Goal: Information Seeking & Learning: Learn about a topic

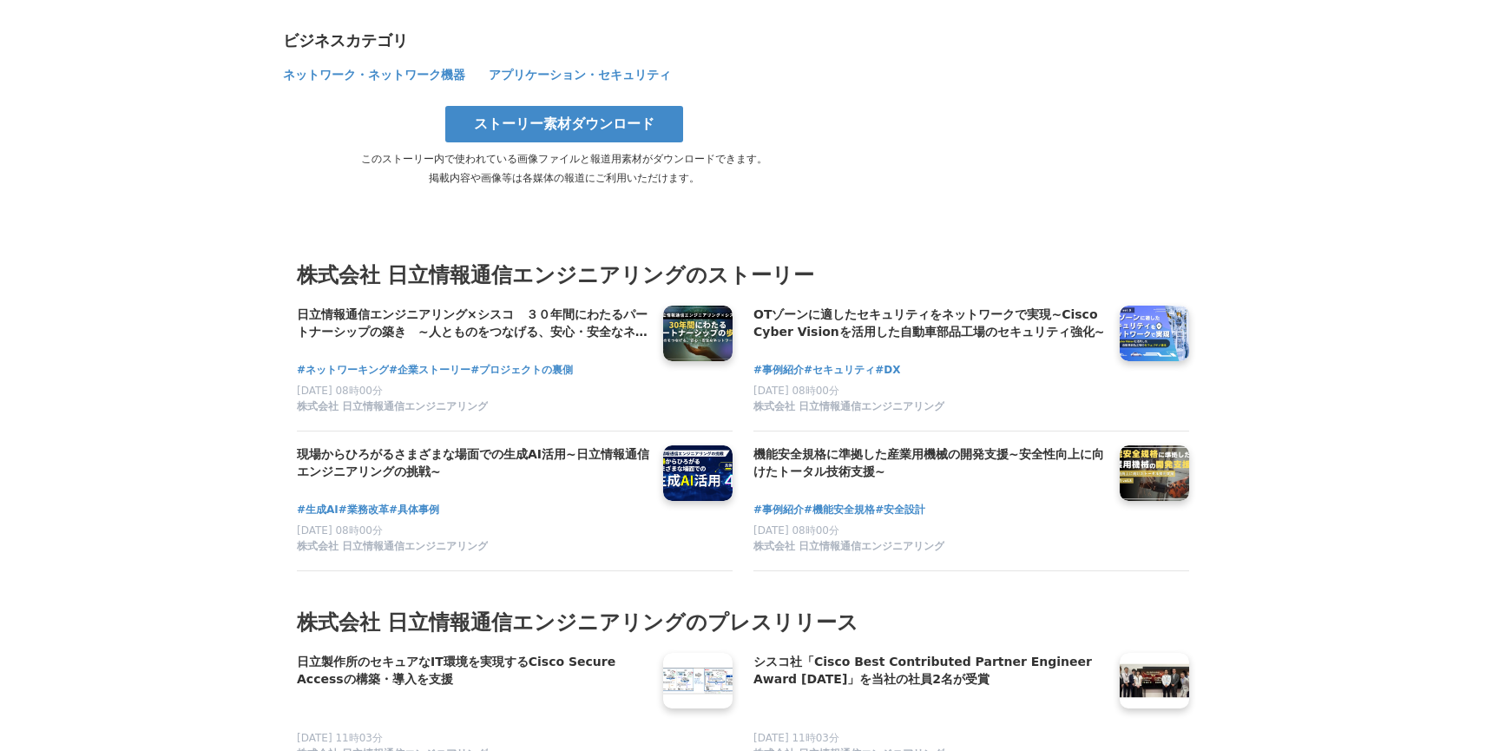
scroll to position [4339, 0]
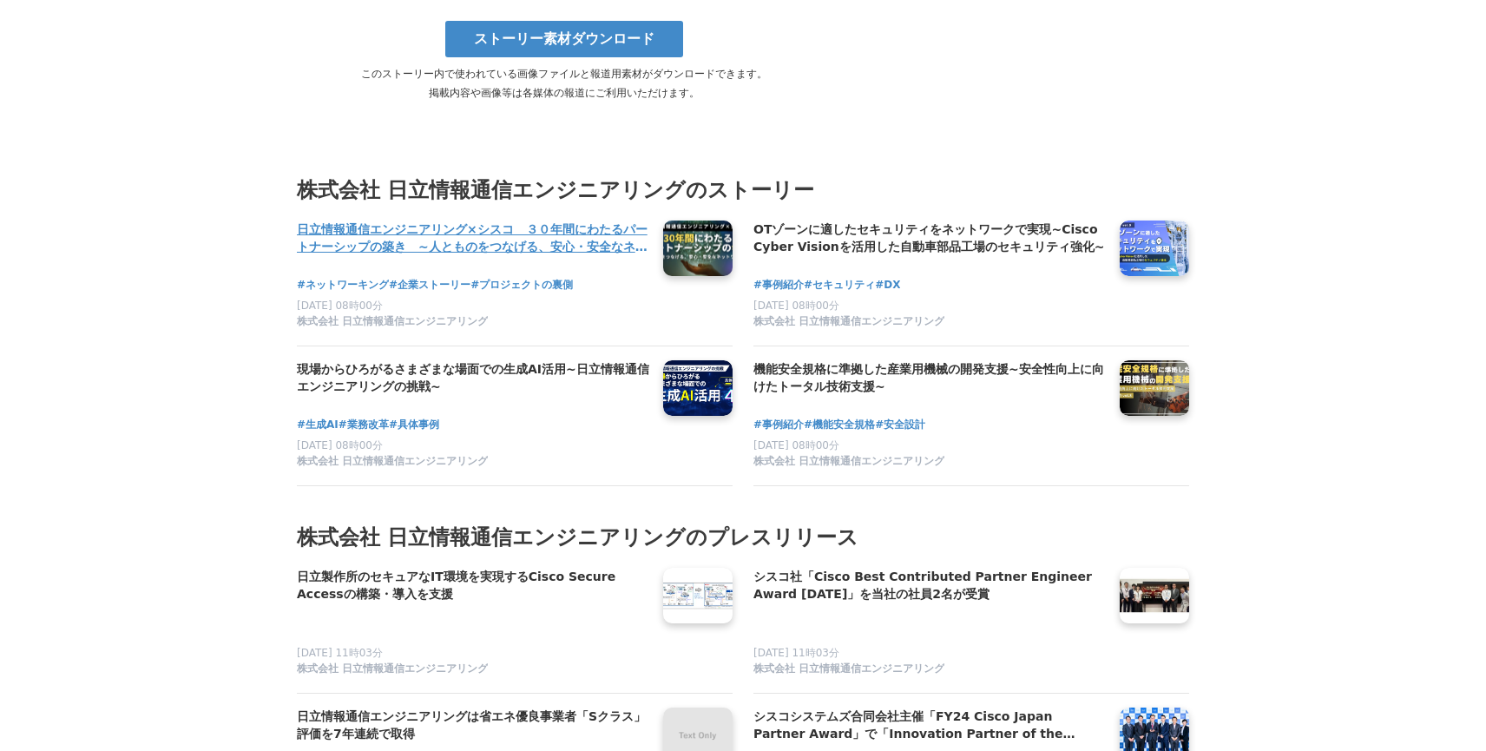
click at [399, 220] on h4 "日立情報通信エンジニアリング×シスコ　３０年間にわたるパートナーシップの築き　~人とものをつなげる、安心・安全なネットワーク構築~" at bounding box center [473, 238] width 352 height 36
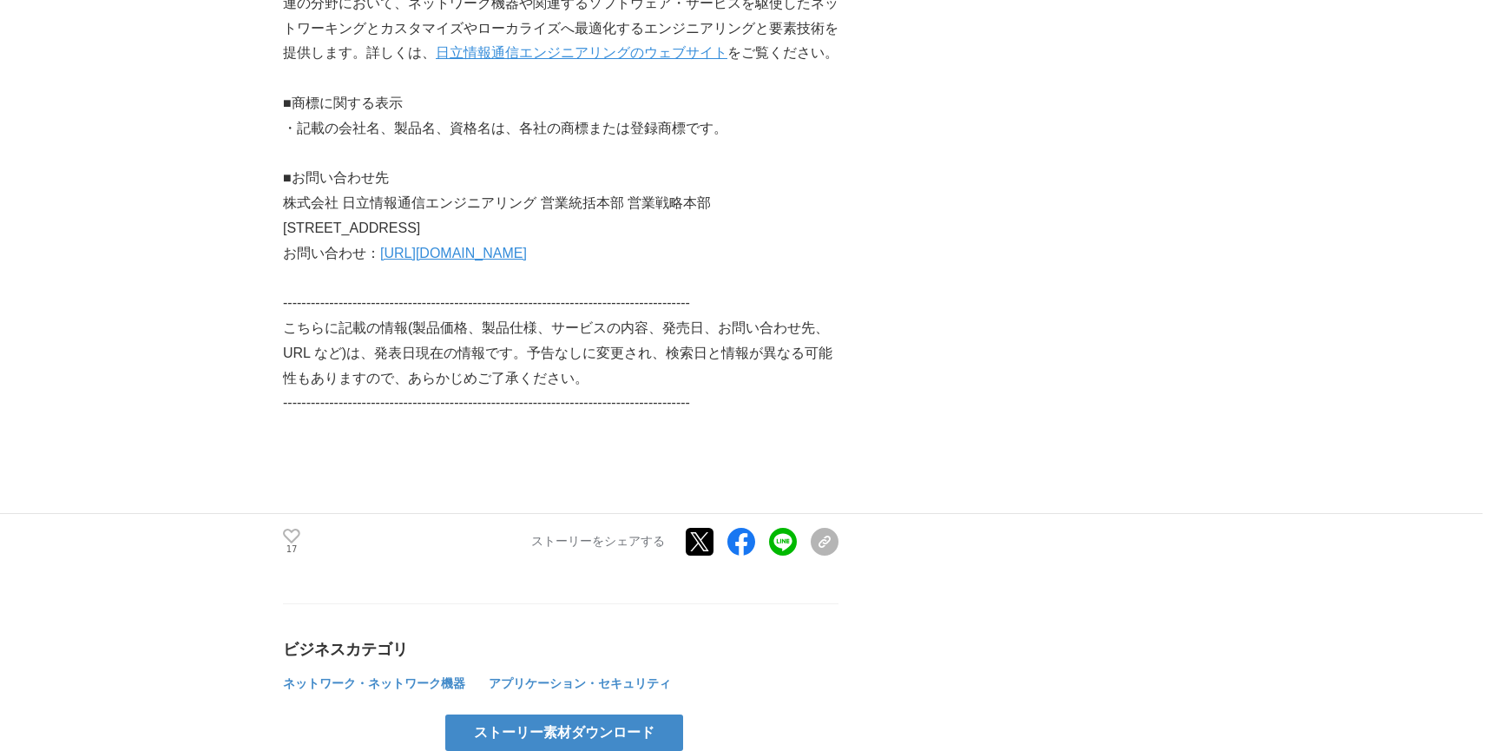
scroll to position [4252, 0]
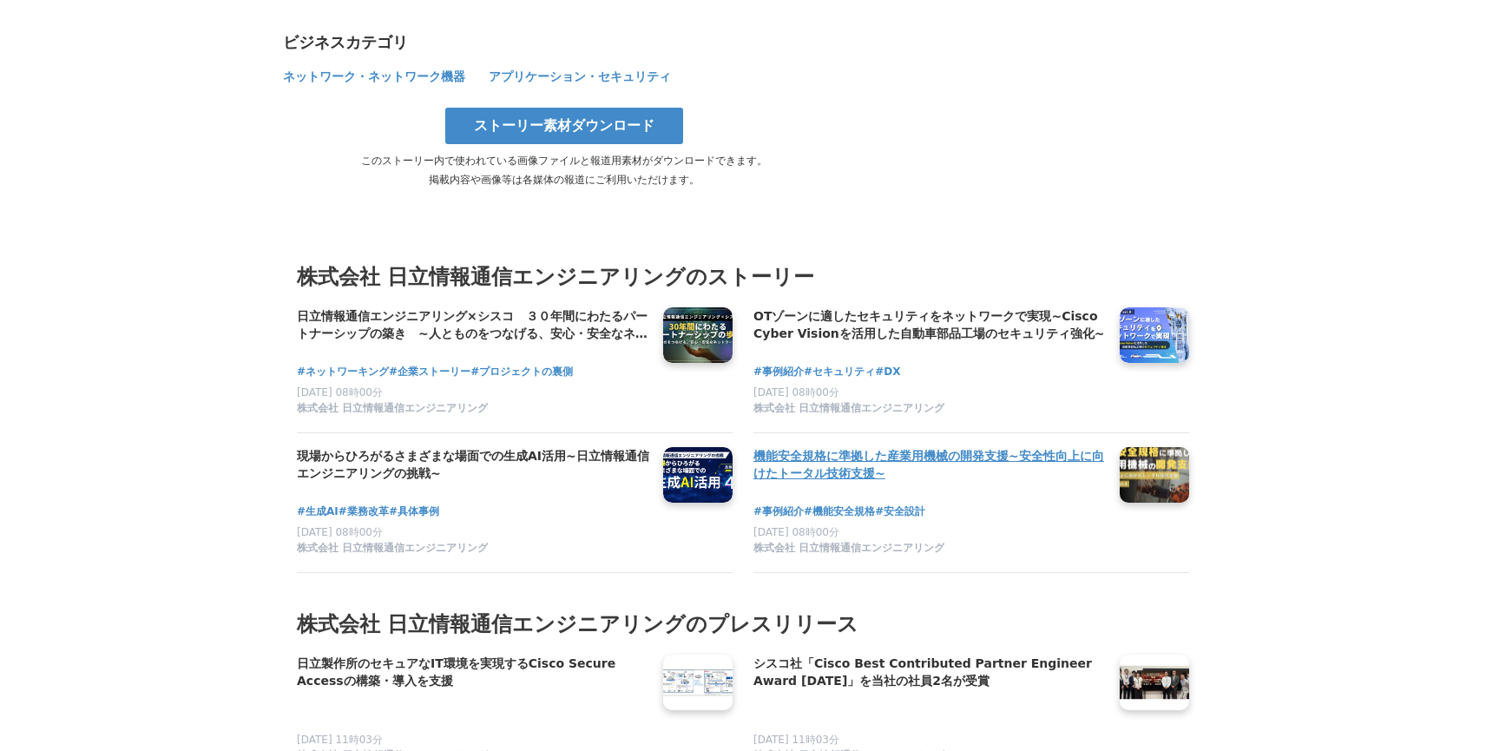
click at [970, 447] on h4 "機能安全規格に準拠した産業用機械の開発支援~安全性向上に向けたトータル技術支援~" at bounding box center [929, 465] width 352 height 36
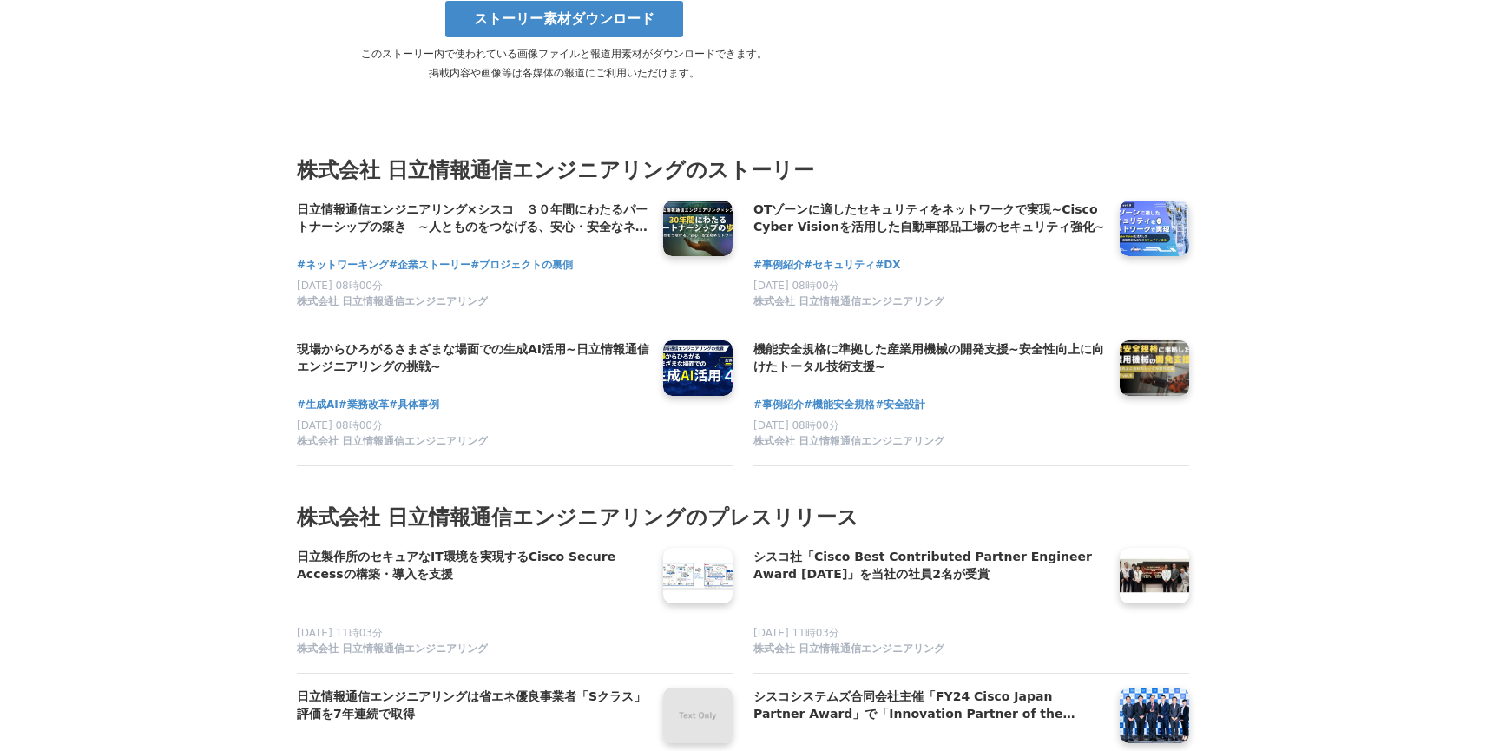
scroll to position [4339, 0]
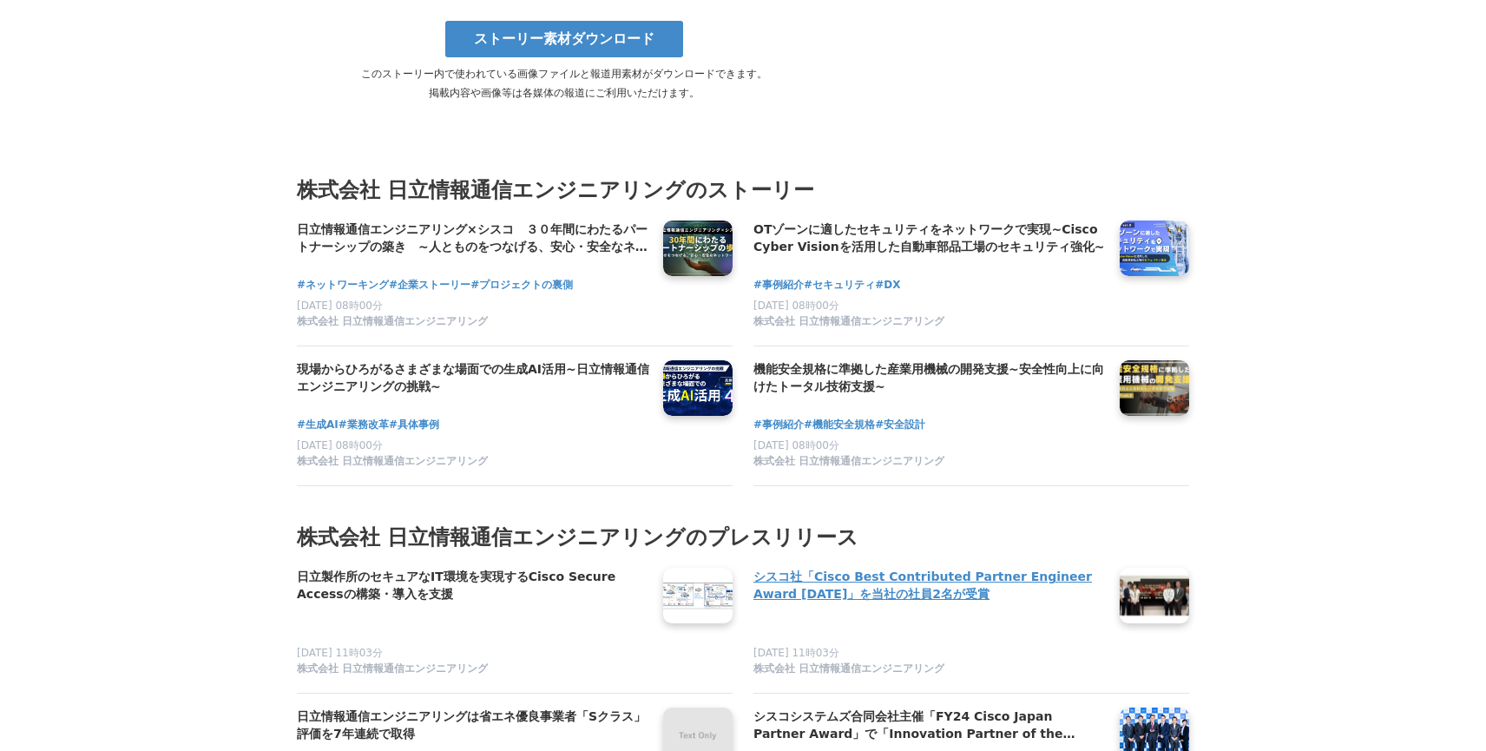
click at [881, 567] on h4 "シスコ社「Cisco Best Contributed Partner Engineer Award [DATE]」を当社の社員2名が受賞" at bounding box center [929, 585] width 352 height 36
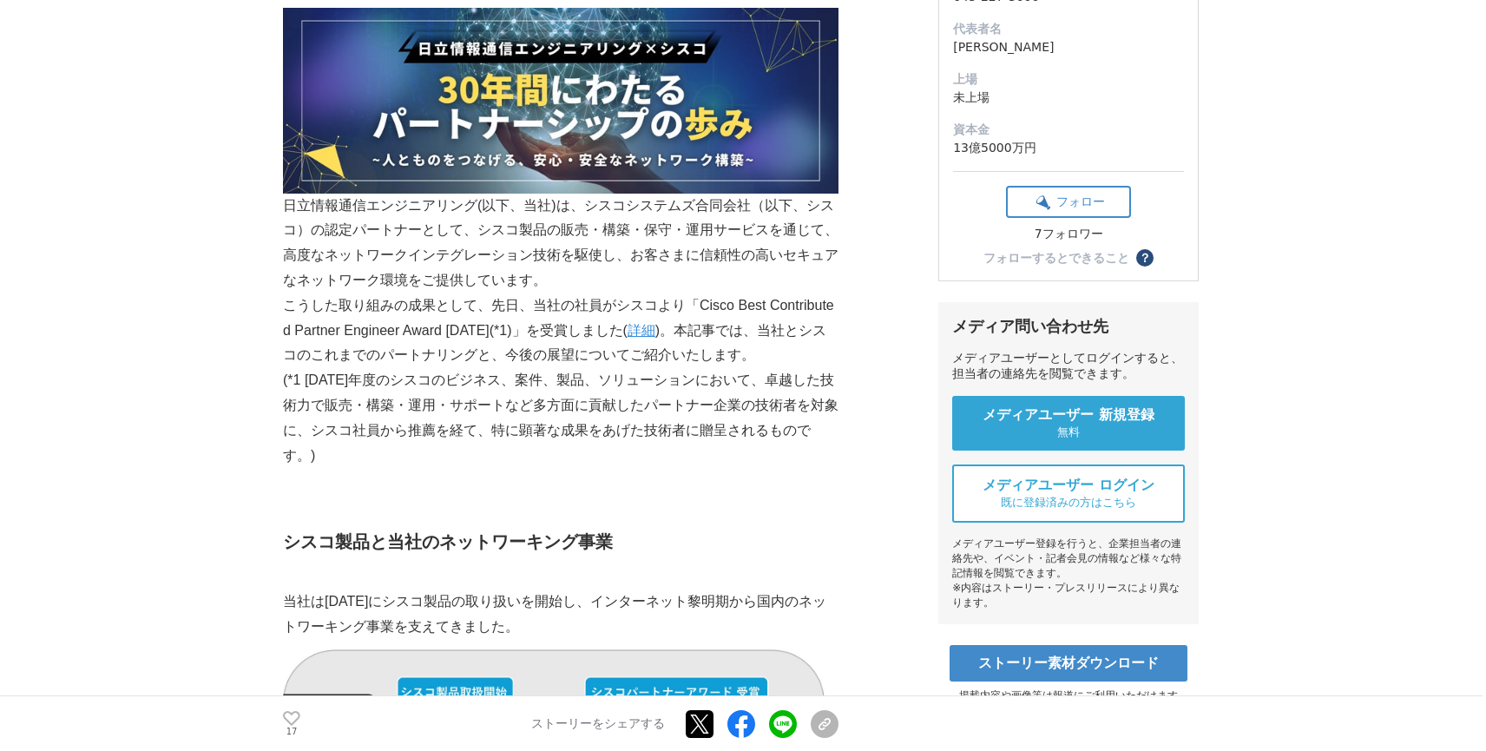
scroll to position [0, 0]
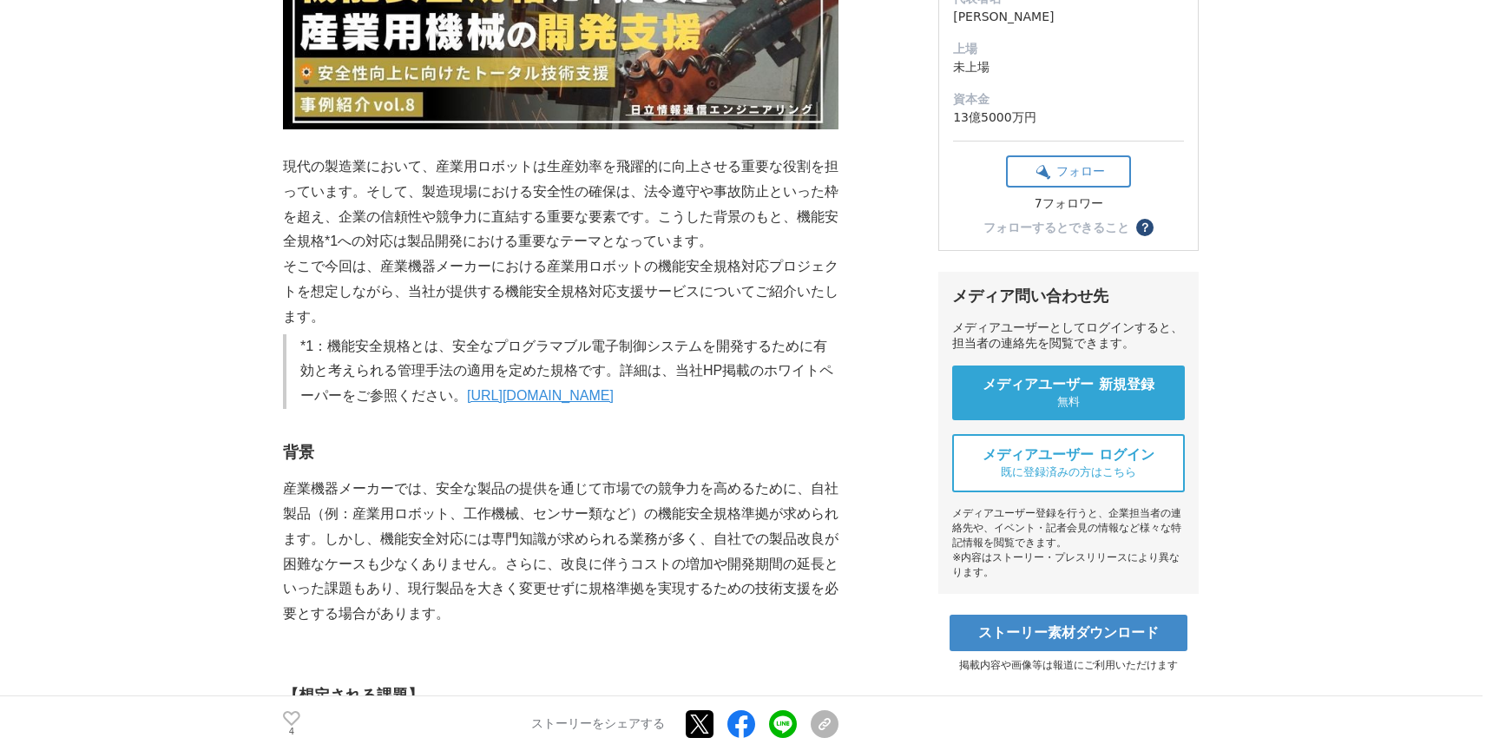
scroll to position [347, 0]
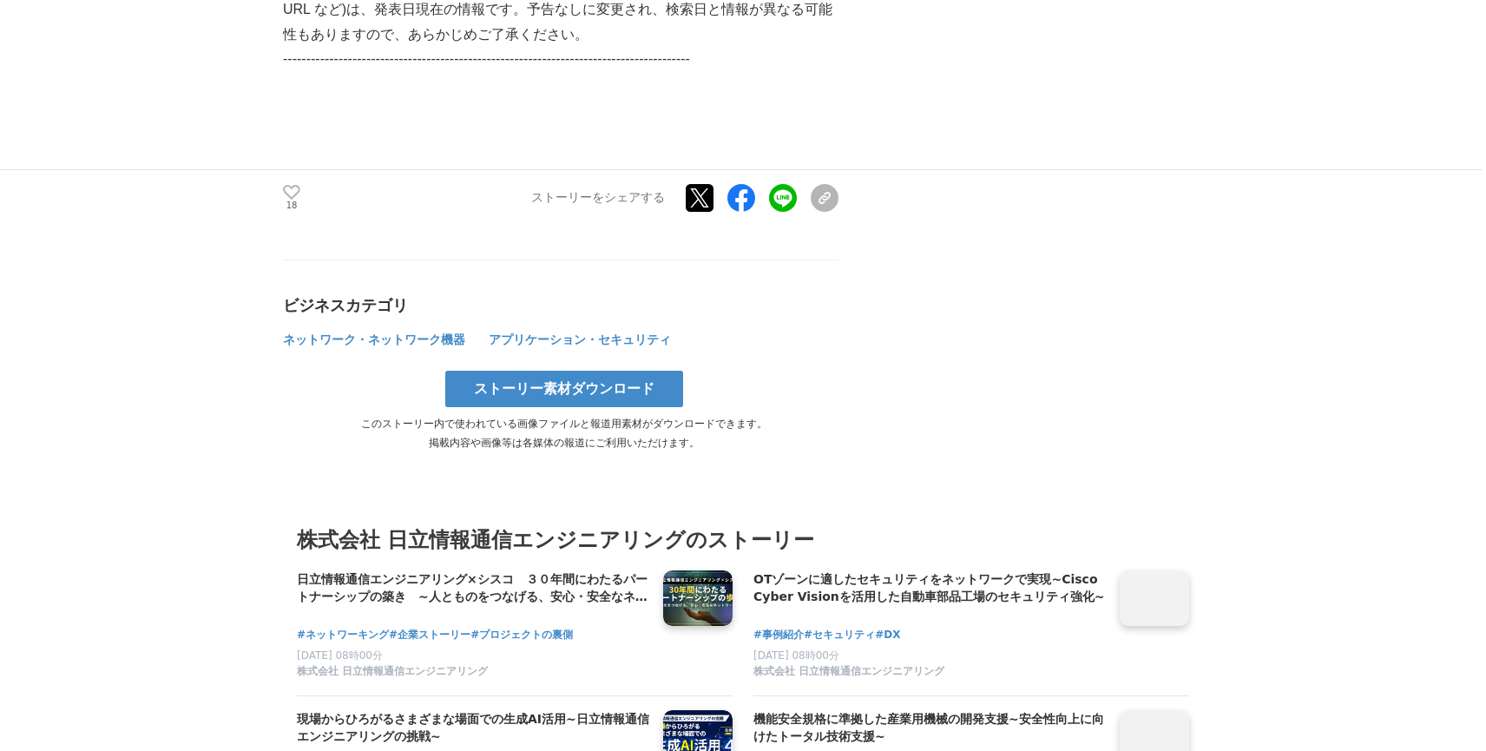
scroll to position [3991, 0]
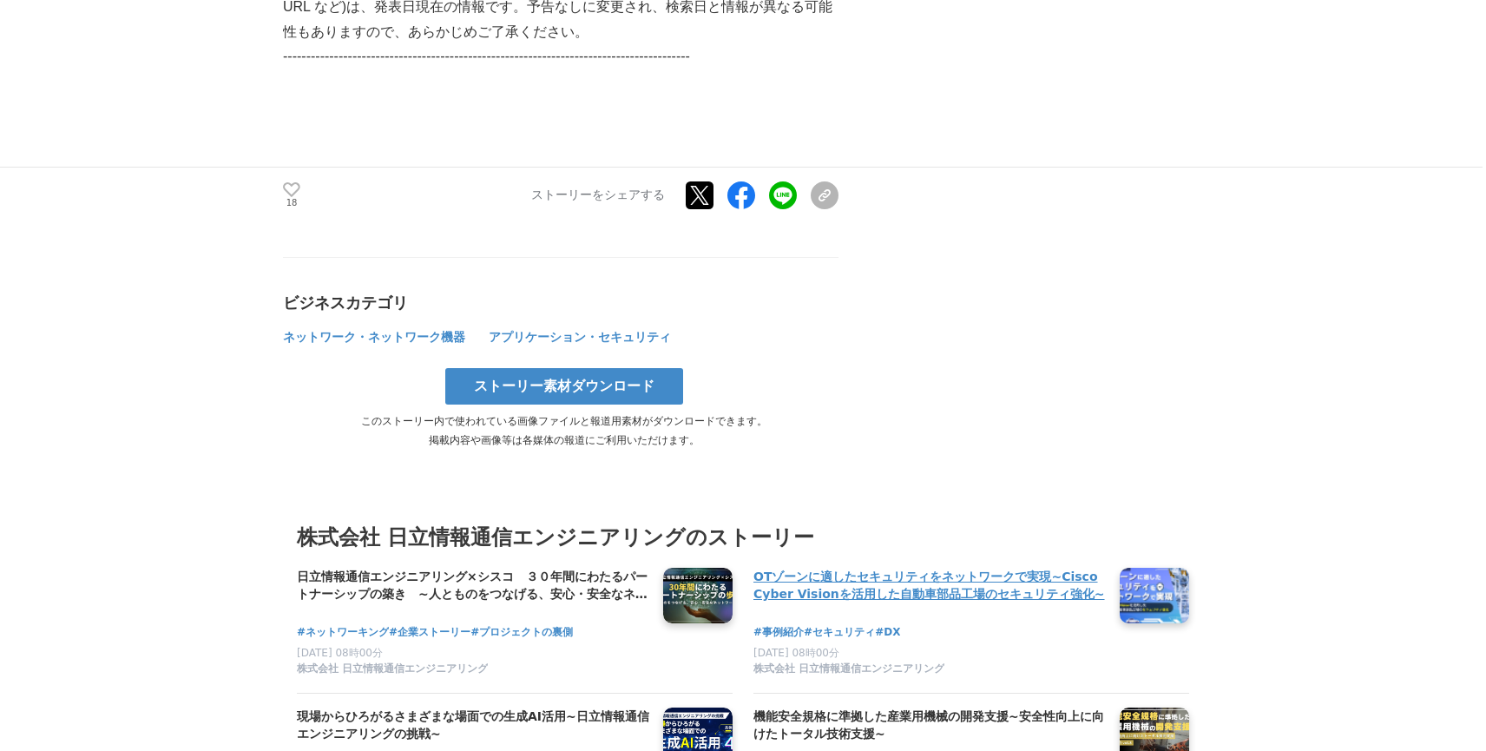
click at [862, 567] on h4 "OTゾーンに適したセキュリティをネットワークで実現~Cisco Cyber Visionを活用した自動車部品工場のセキュリティ強化~" at bounding box center [929, 585] width 352 height 36
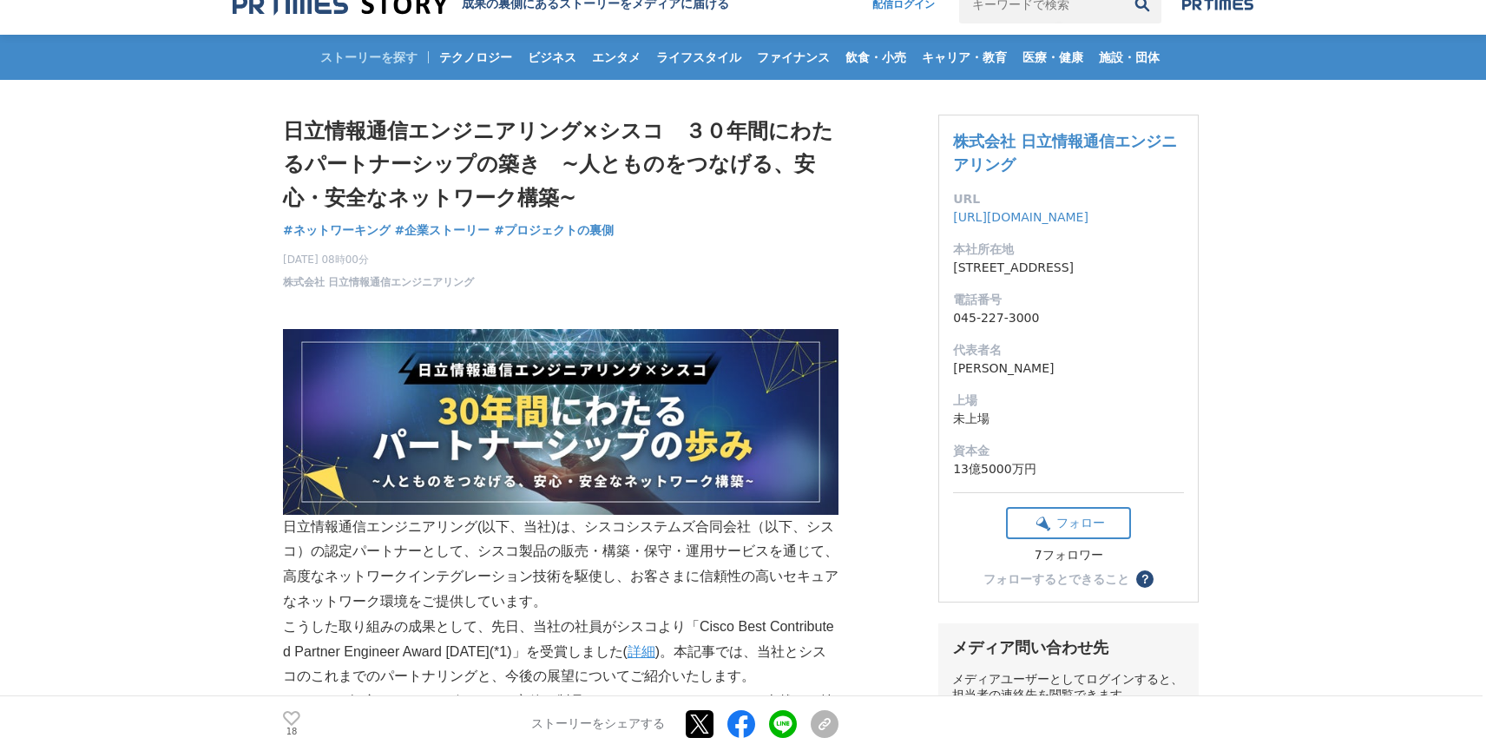
scroll to position [0, 0]
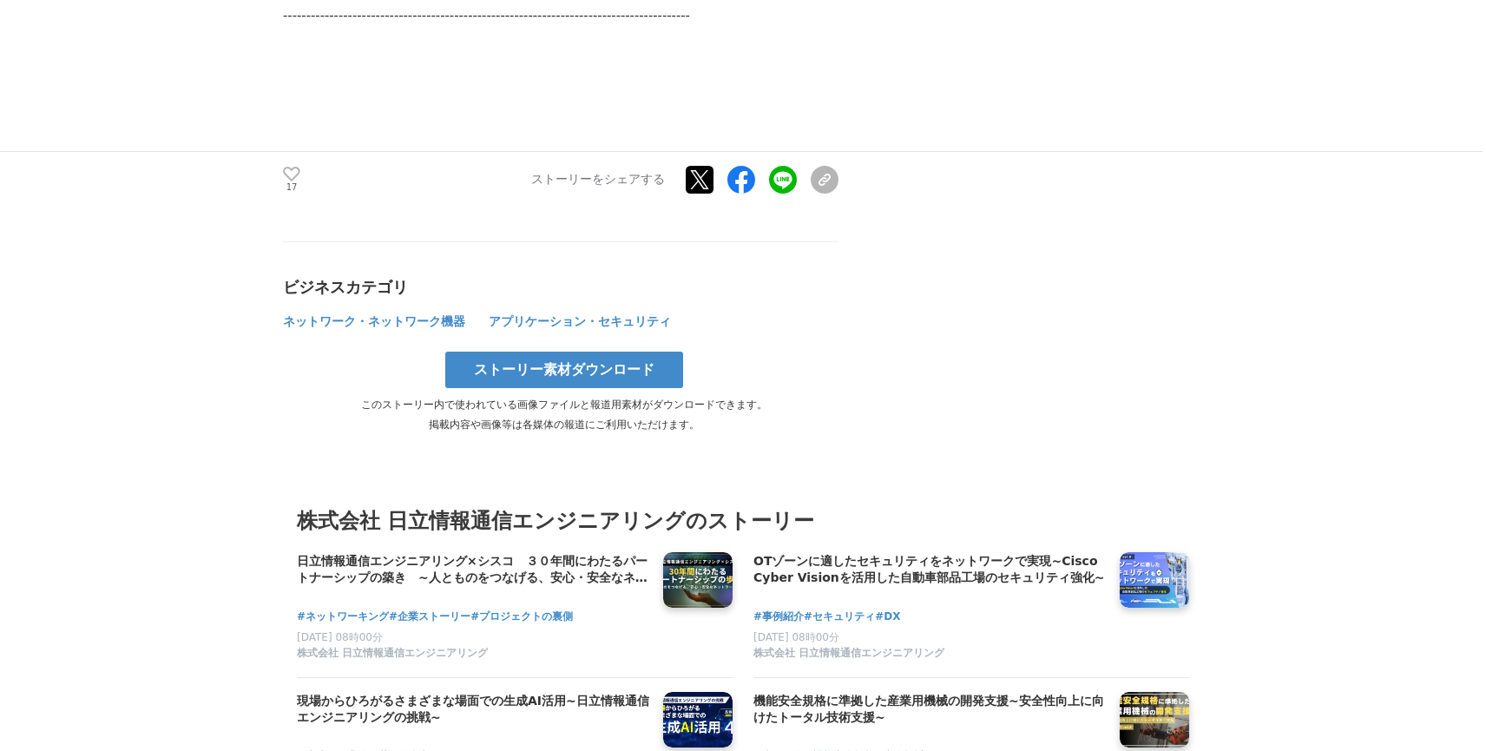
scroll to position [4339, 0]
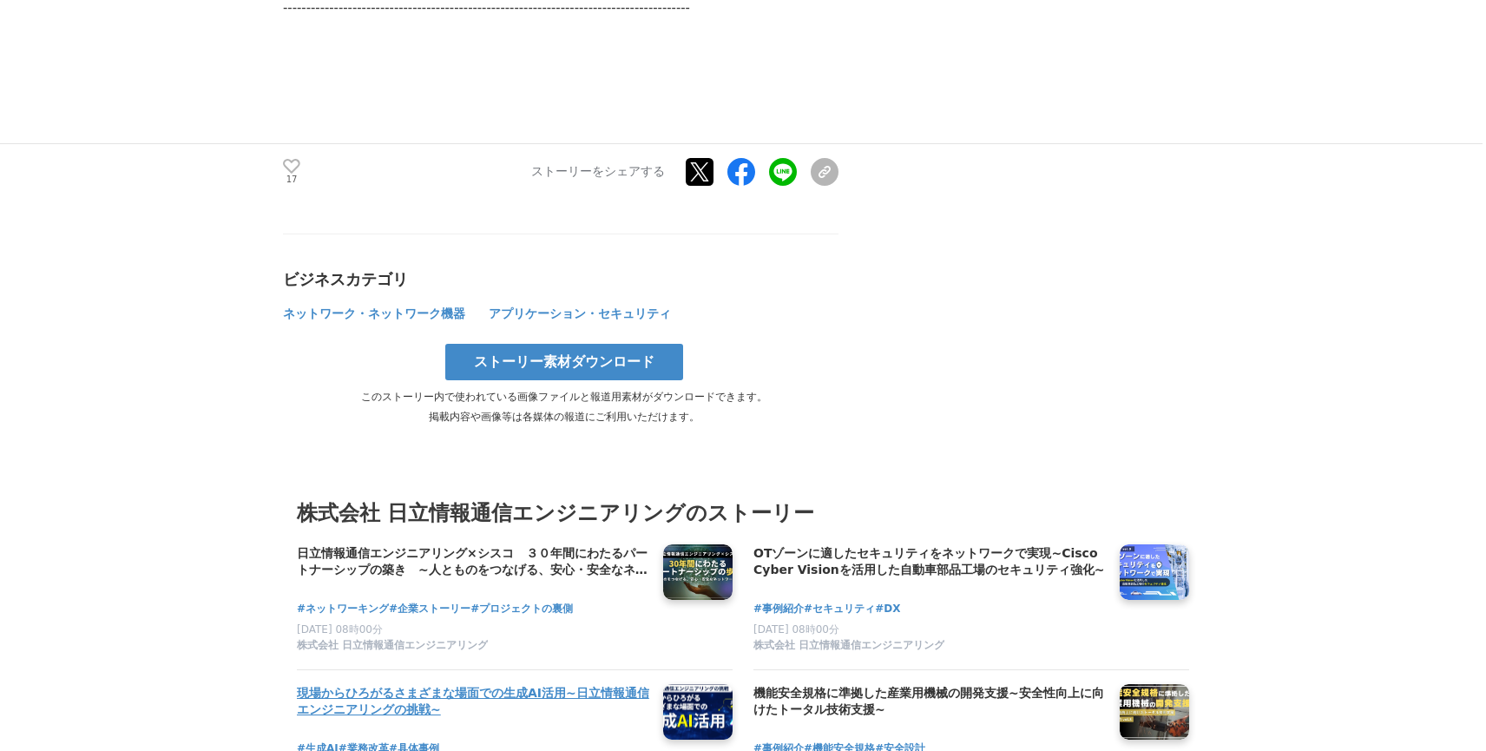
click at [549, 703] on h4 "現場からひろがるさまざまな場面での生成AI活用~日立情報通信エンジニアリングの挑戦~" at bounding box center [473, 702] width 352 height 36
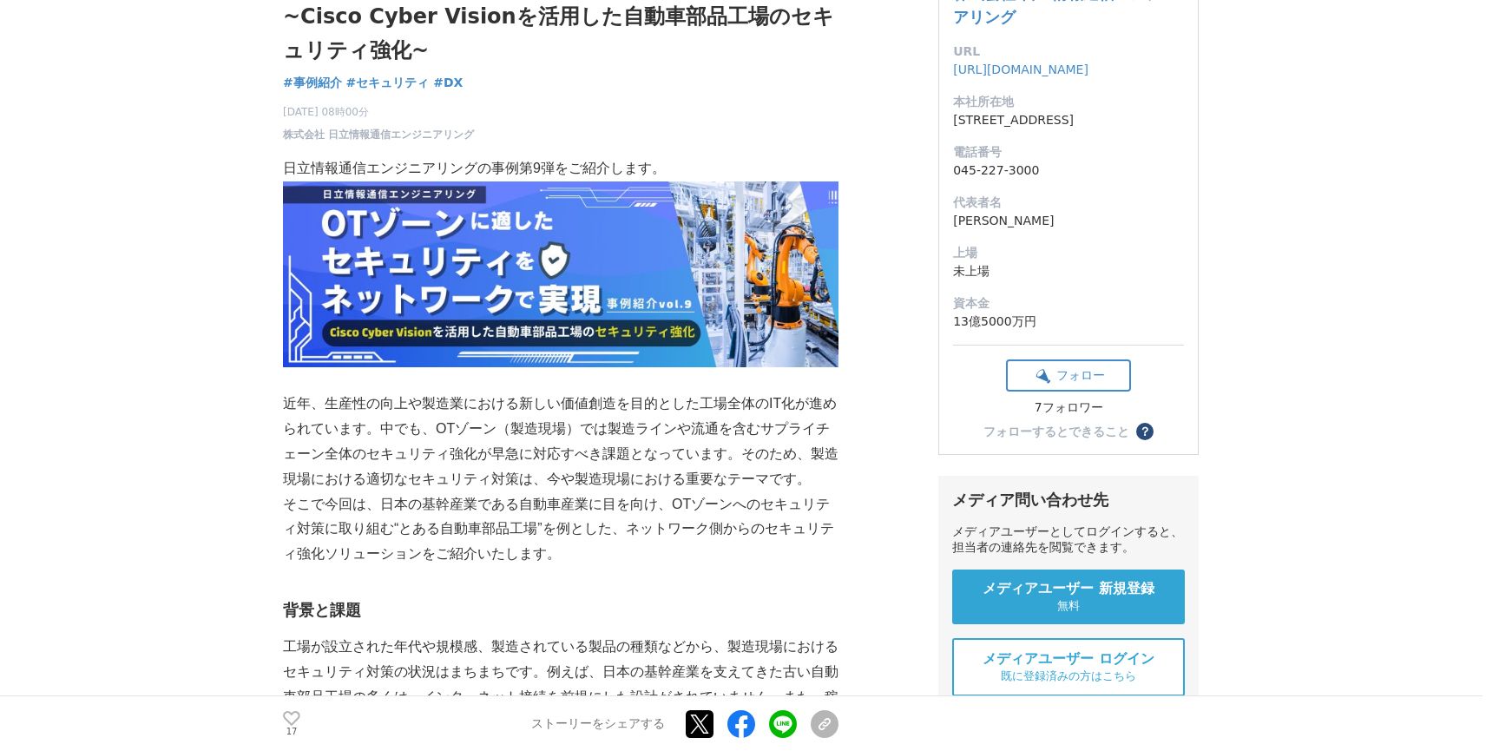
scroll to position [0, 0]
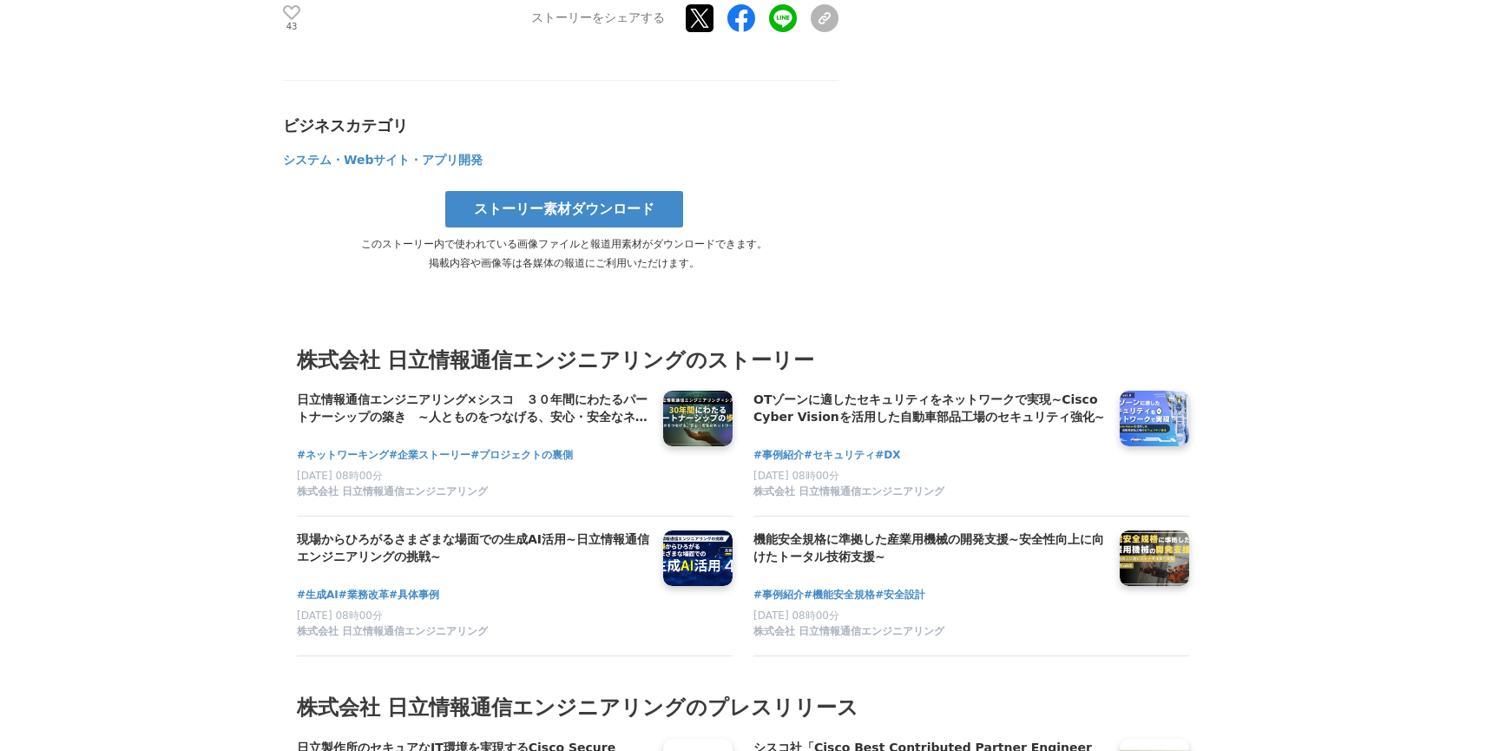
scroll to position [3037, 0]
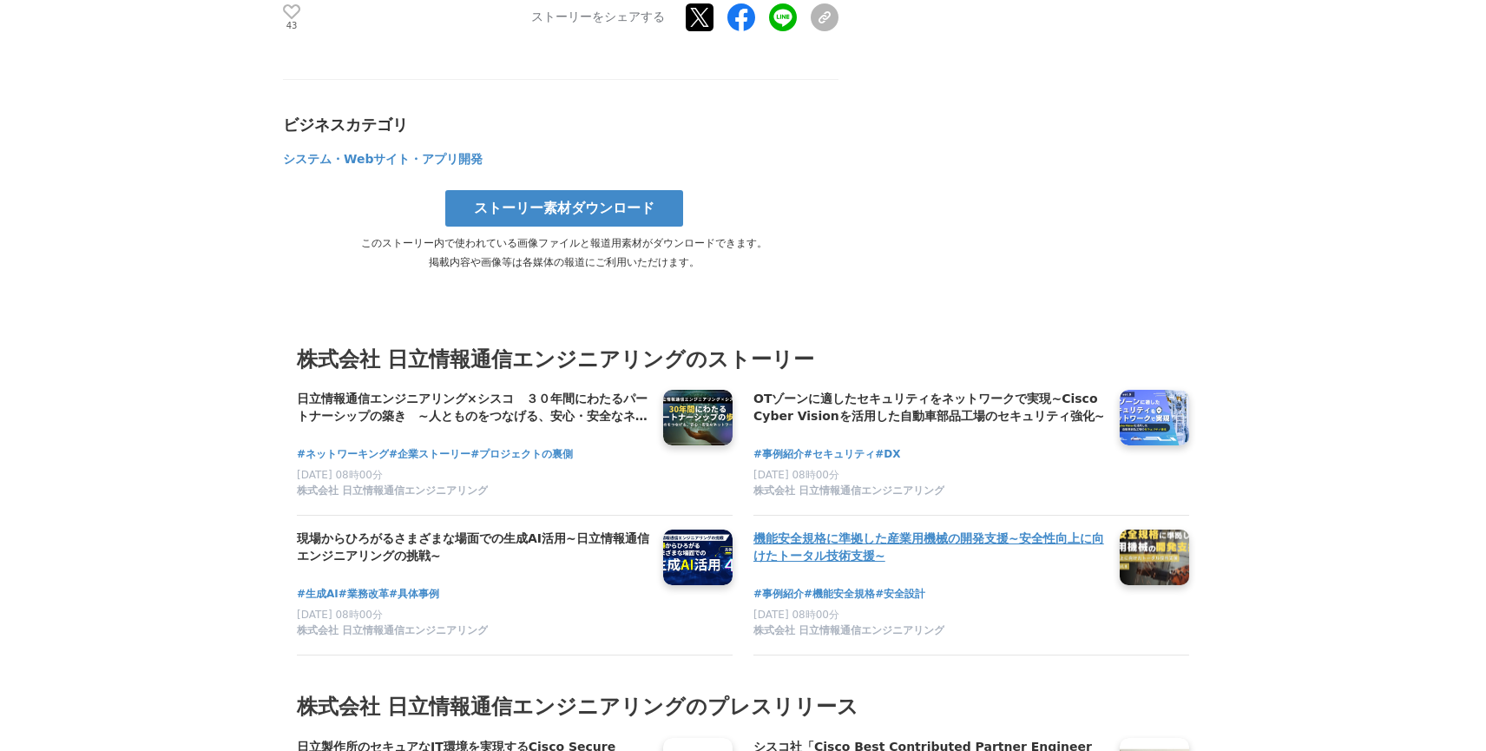
click at [942, 565] on h4 "機能安全規格に準拠した産業用機械の開発支援~安全性向上に向けたトータル技術支援~" at bounding box center [929, 547] width 352 height 36
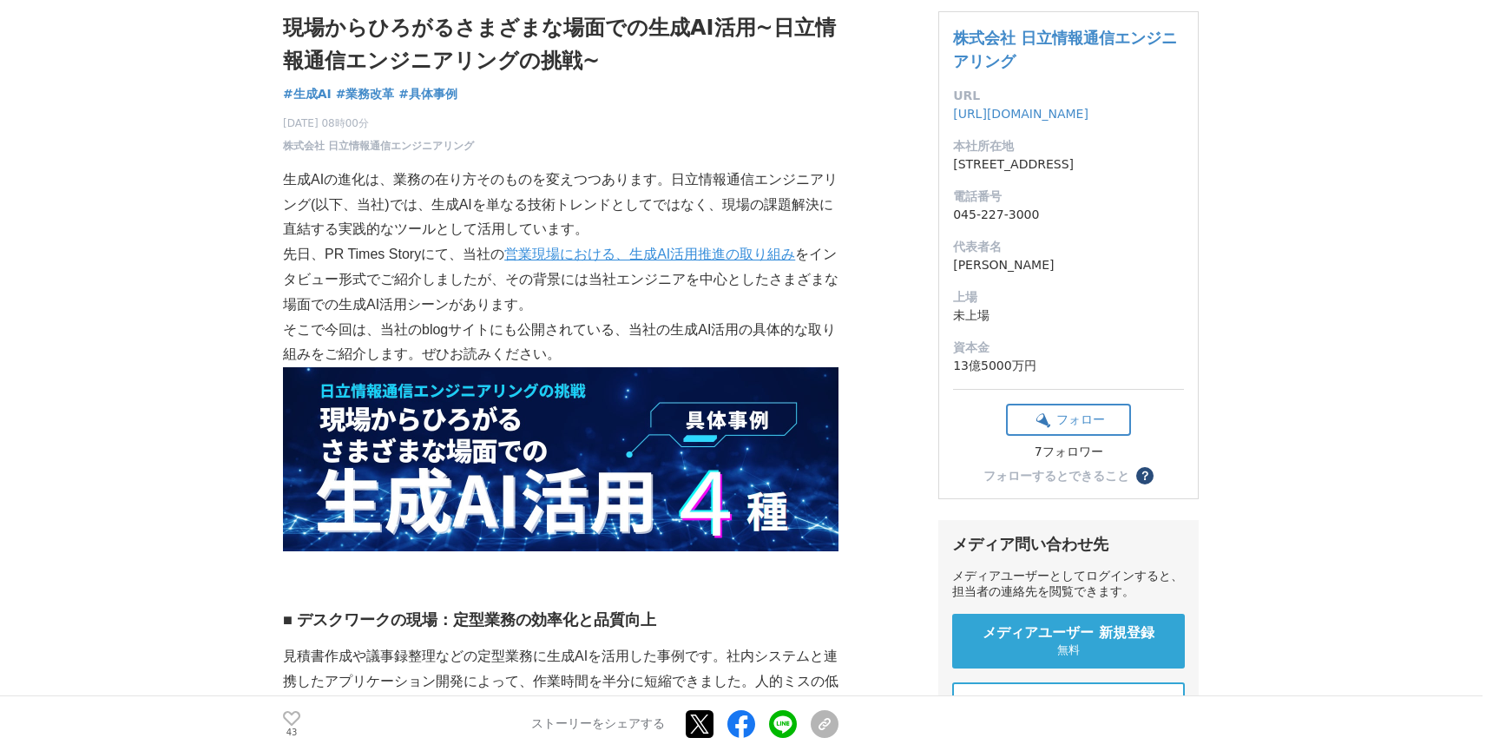
scroll to position [0, 0]
